Goal: Information Seeking & Learning: Learn about a topic

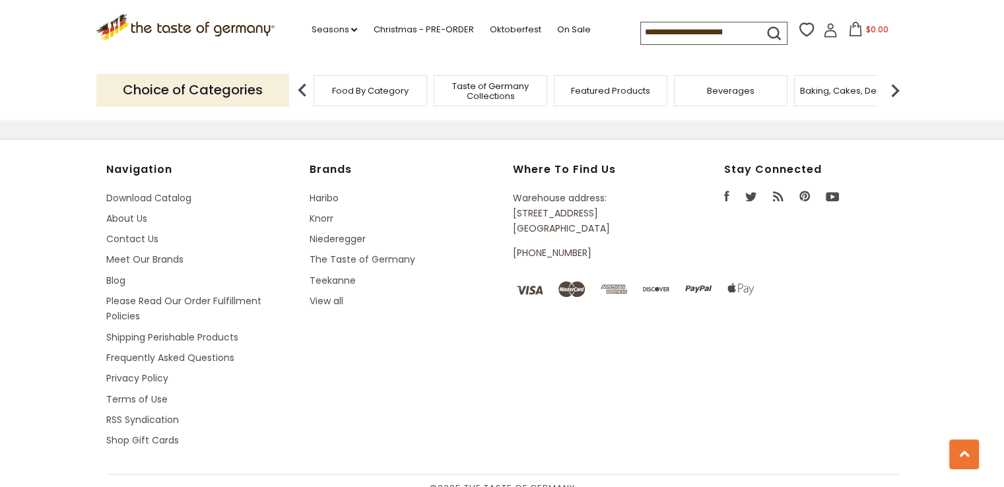
scroll to position [963, 0]
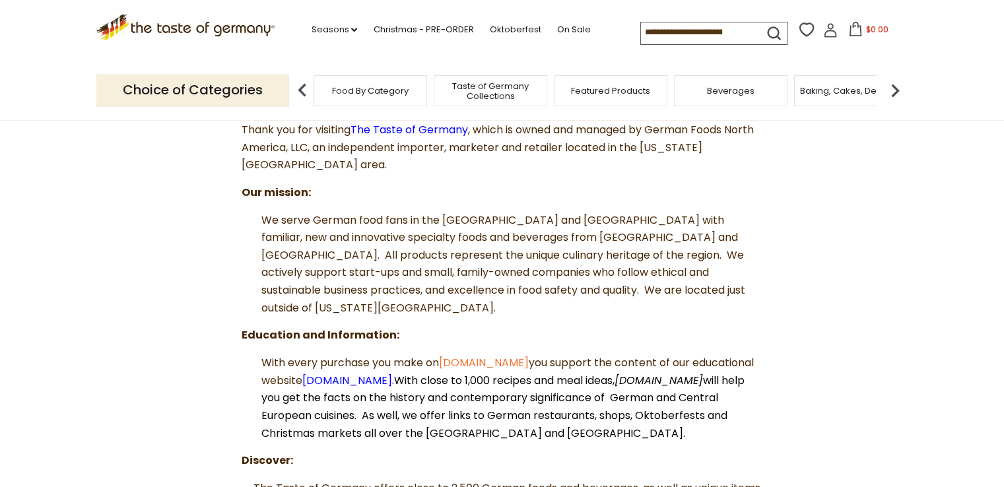
scroll to position [198, 0]
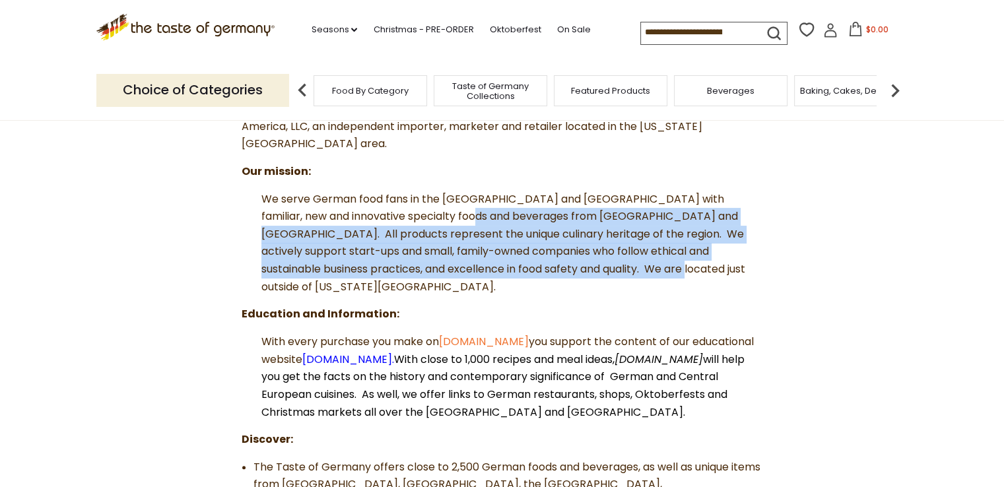
drag, startPoint x: 436, startPoint y: 214, endPoint x: 645, endPoint y: 272, distance: 216.3
click at [645, 272] on p "We serve German food fans in the US and Canada with familiar, new and innovativ…" at bounding box center [502, 244] width 521 height 106
click at [525, 232] on span "We serve German food fans in the US and Canada with familiar, new and innovativ…" at bounding box center [503, 242] width 484 height 103
click at [536, 233] on span "We serve German food fans in the US and Canada with familiar, new and innovativ…" at bounding box center [503, 242] width 484 height 103
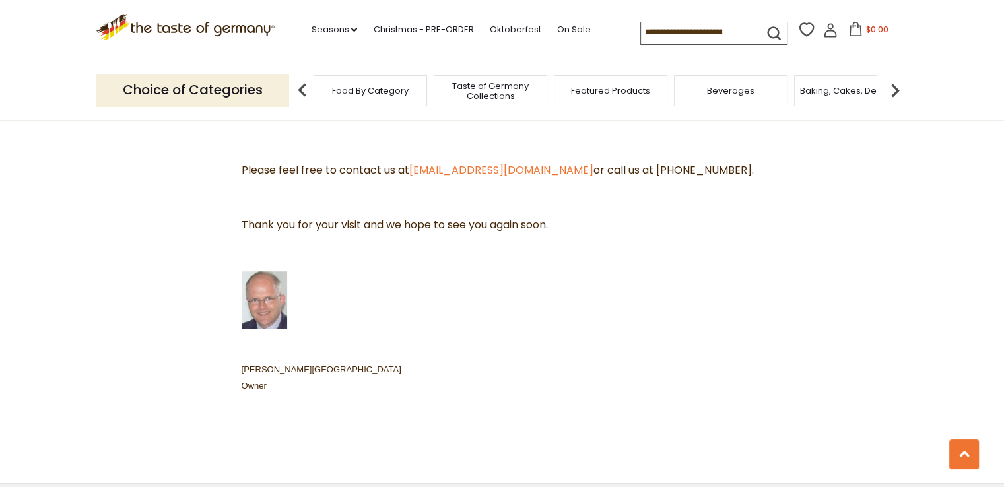
scroll to position [726, 0]
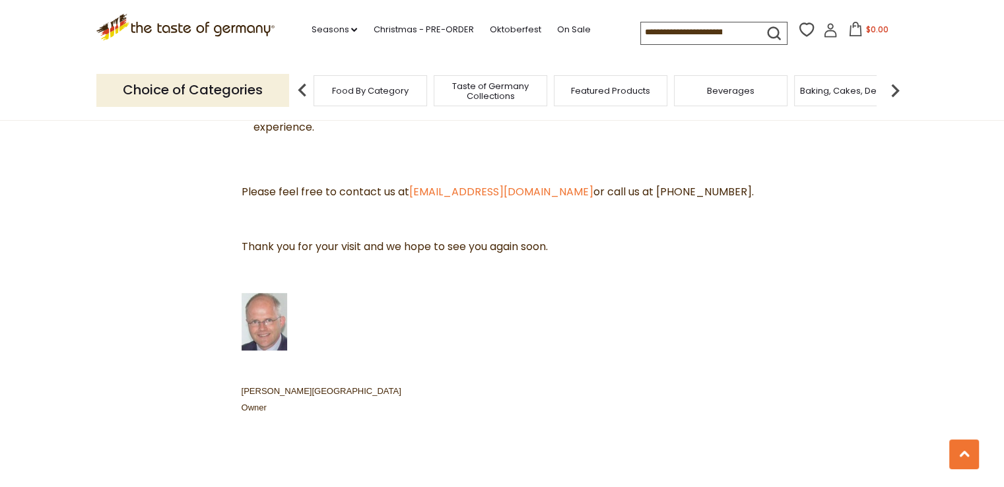
click at [353, 26] on li "Seasons dropdown_arrow All Seasons Recipes Game Day Valentine's Day Karneval St…" at bounding box center [340, 27] width 59 height 20
click at [351, 28] on icon "dropdown_arrow" at bounding box center [354, 30] width 6 height 5
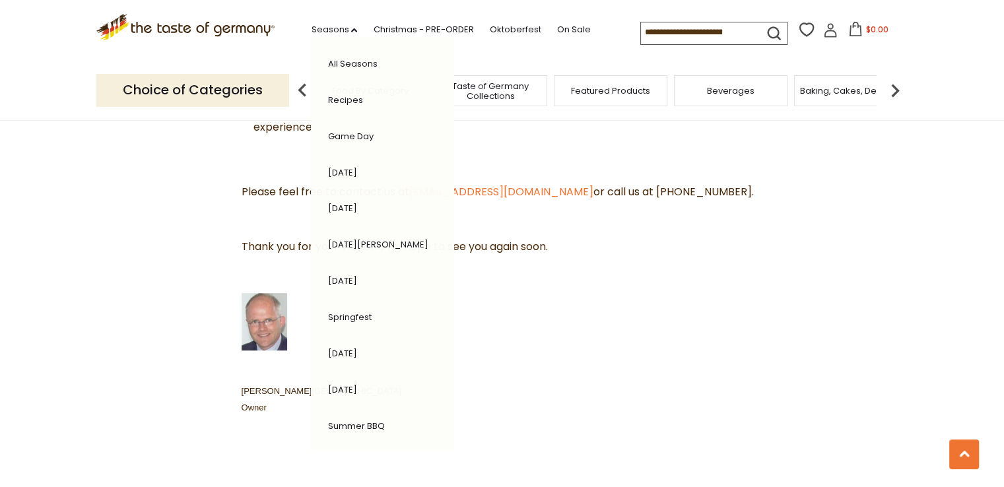
click at [598, 383] on p "Arnim von Friedeburg Owner" at bounding box center [502, 399] width 521 height 33
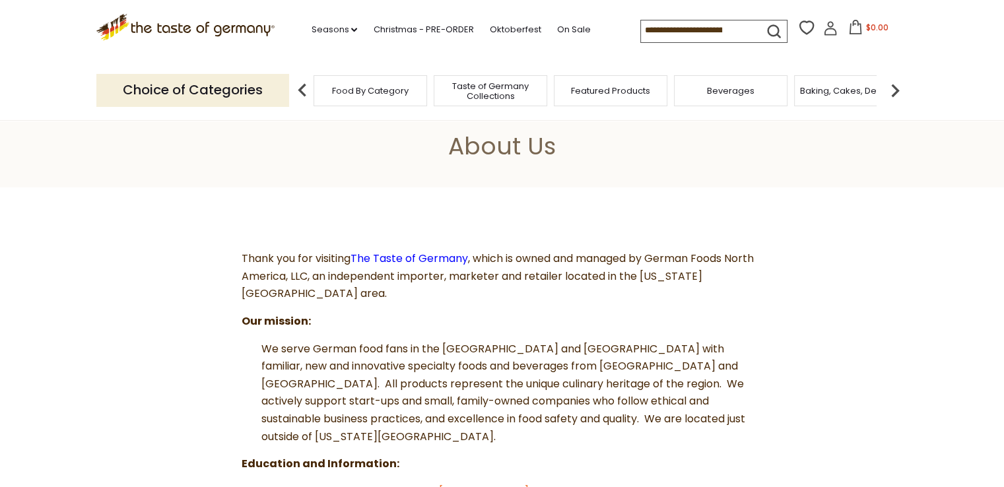
scroll to position [0, 0]
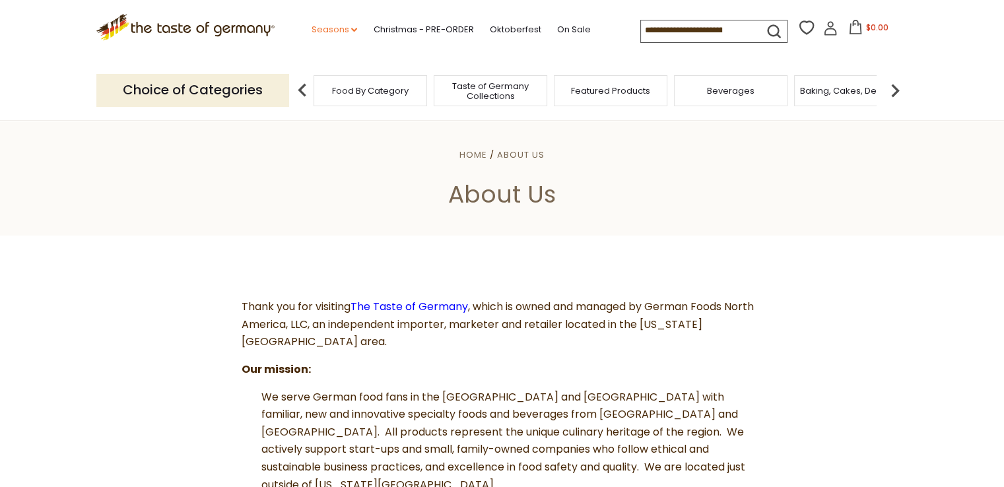
click at [331, 30] on link "Seasons dropdown_arrow" at bounding box center [334, 29] width 46 height 15
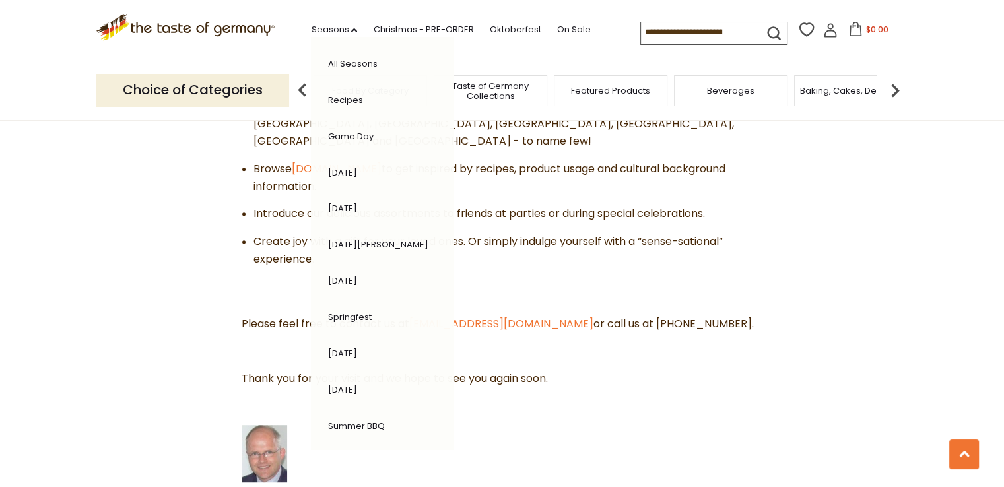
click at [870, 286] on section "Thank you for visiting The Taste of Germany , which is owned and managed by Ger…" at bounding box center [502, 139] width 1004 height 995
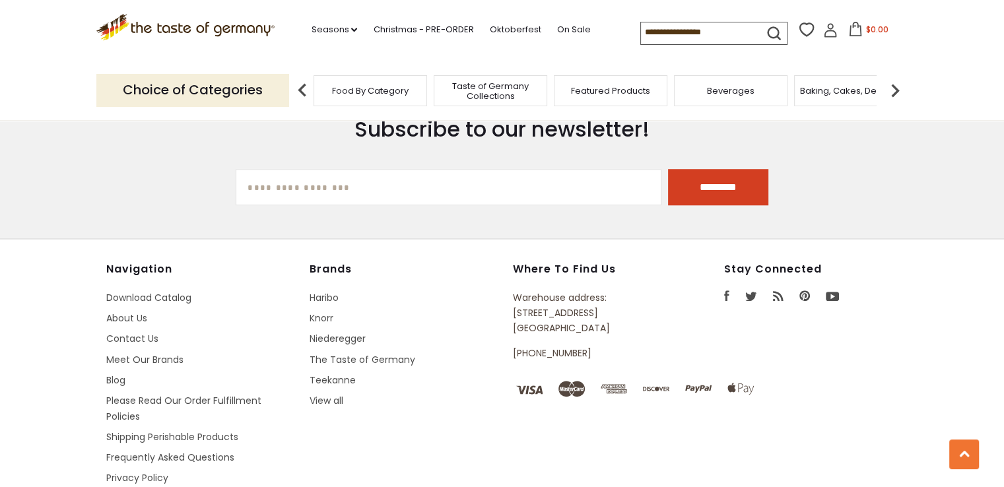
scroll to position [1209, 0]
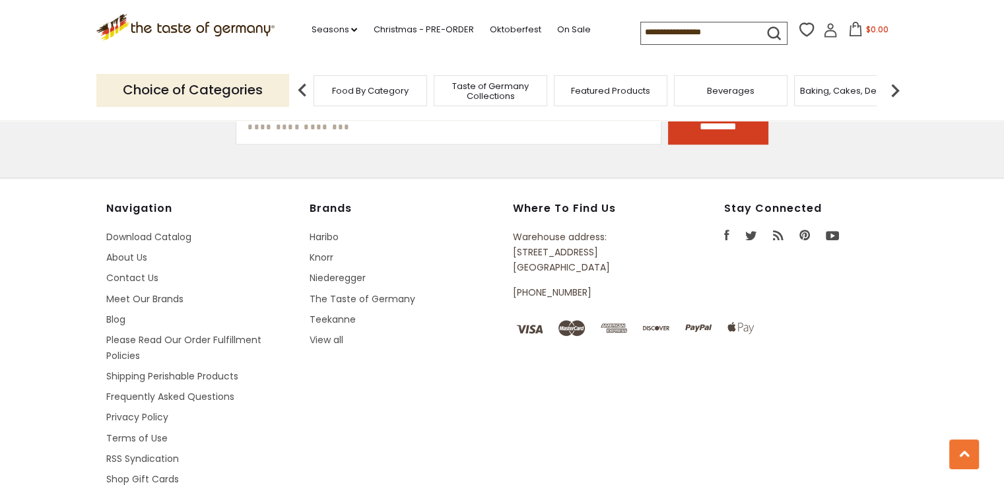
drag, startPoint x: 466, startPoint y: 473, endPoint x: 587, endPoint y: 476, distance: 120.8
copy span "The Taste of Germany"
drag, startPoint x: 304, startPoint y: 246, endPoint x: 422, endPoint y: 247, distance: 118.8
click at [422, 247] on div "Navigation Download Catalog About Us Contact Us Meet Our Brands Blog Please Rea…" at bounding box center [502, 357] width 792 height 310
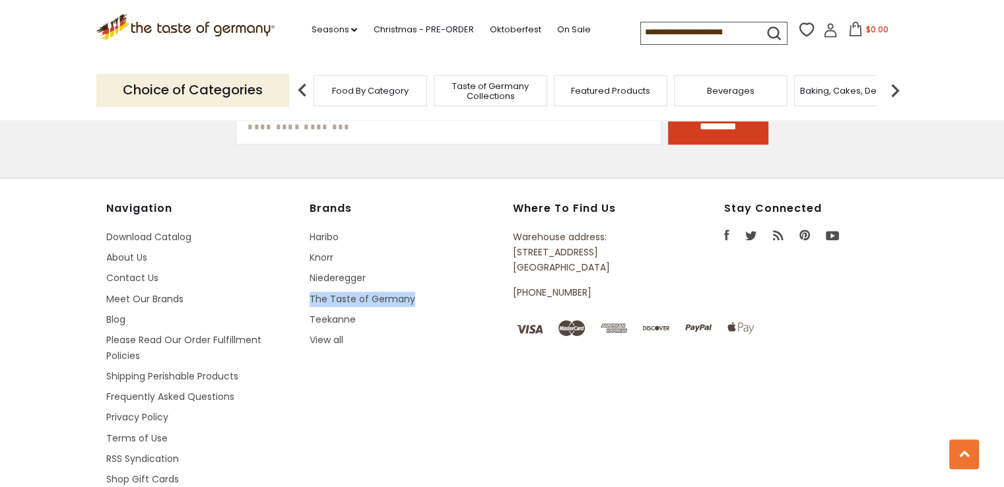
copy link "The Taste of Germany"
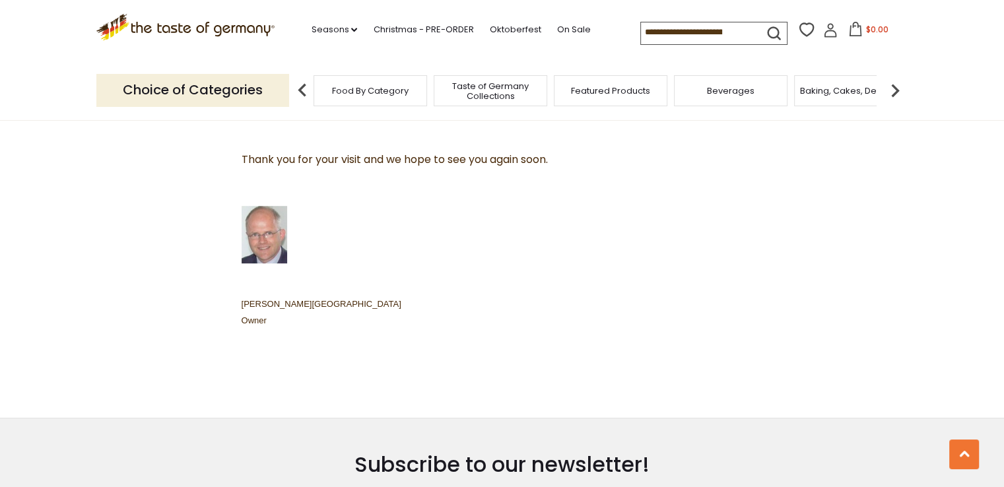
scroll to position [747, 0]
